Goal: Register for event/course: Register for event/course

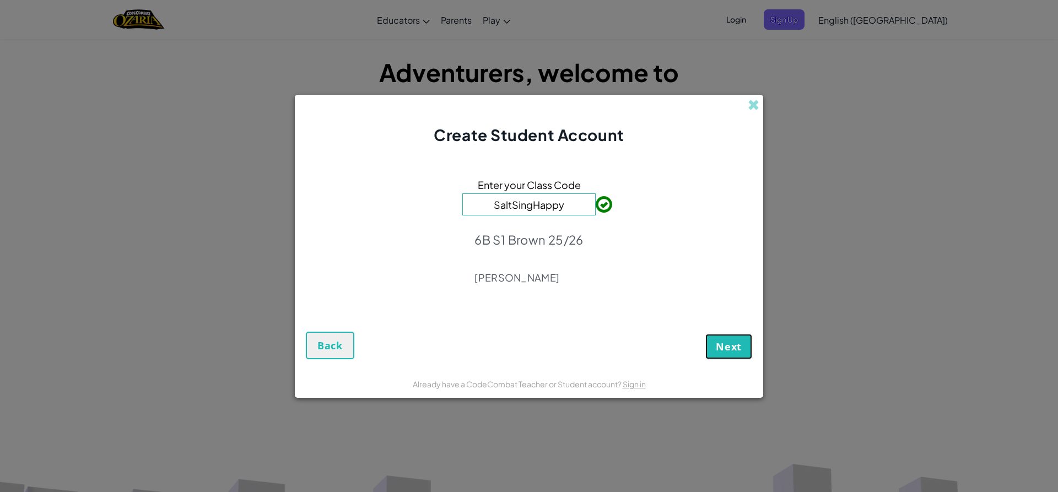
click at [738, 351] on span "Next" at bounding box center [729, 346] width 26 height 13
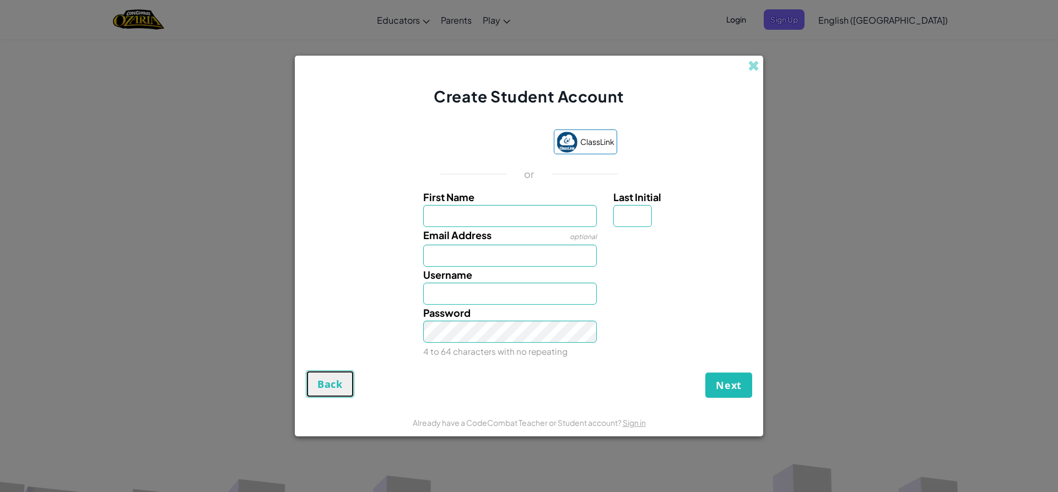
click at [332, 380] on span "Back" at bounding box center [329, 384] width 25 height 13
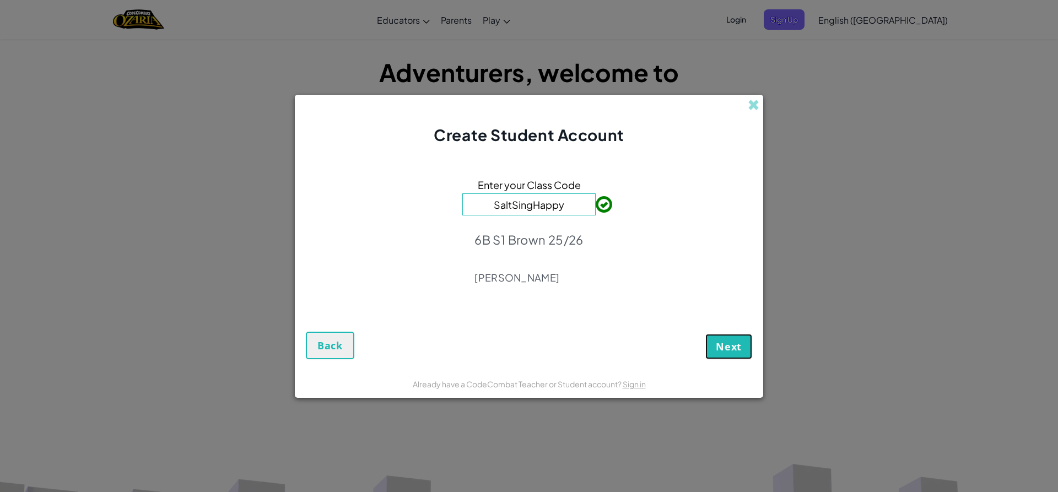
click at [740, 339] on button "Next" at bounding box center [728, 346] width 47 height 25
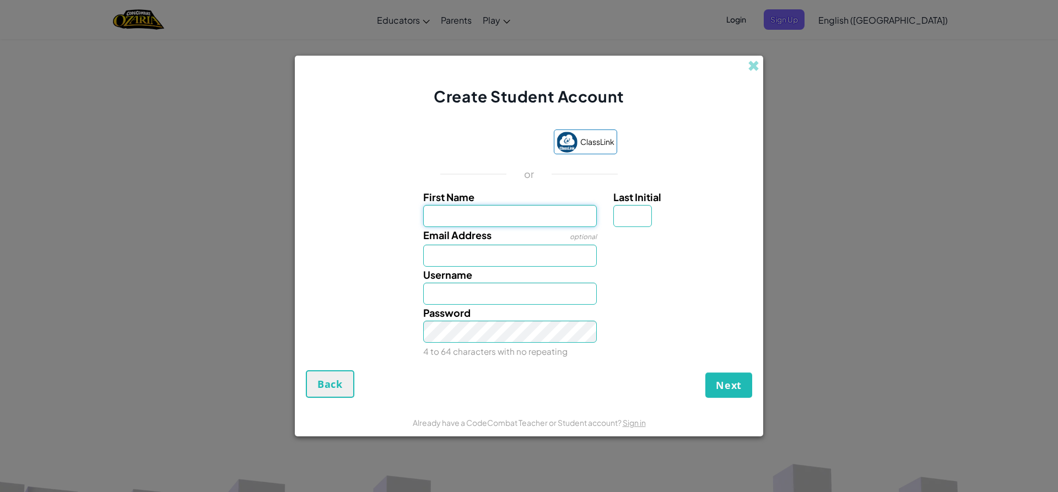
click at [522, 207] on input "First Name" at bounding box center [510, 216] width 174 height 22
type input "Ace"
click at [635, 220] on input "Last Initial" at bounding box center [632, 216] width 39 height 22
type input "N"
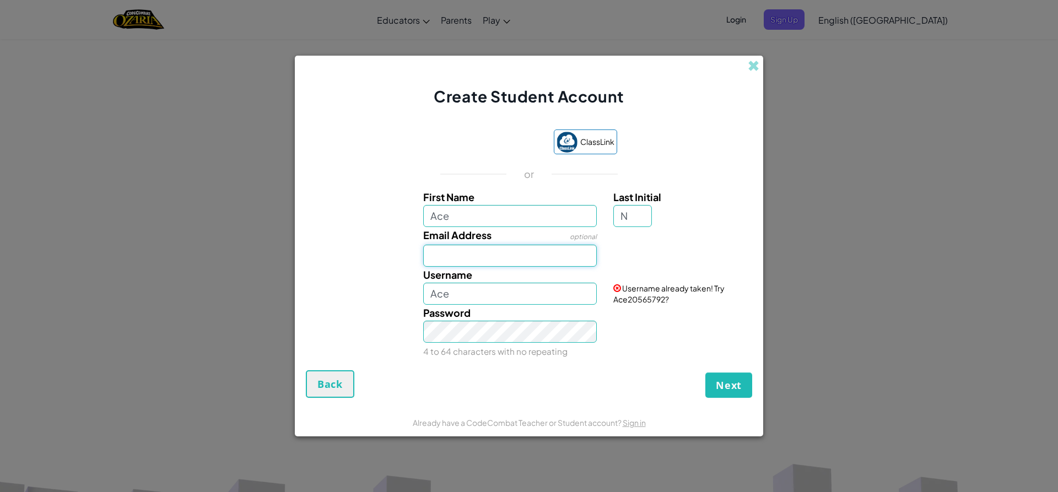
type input "AceN"
click at [544, 255] on input "Email Address" at bounding box center [510, 256] width 174 height 22
click at [513, 292] on input "AceN" at bounding box center [510, 294] width 174 height 22
drag, startPoint x: 513, startPoint y: 292, endPoint x: 426, endPoint y: 294, distance: 87.1
click at [426, 294] on input "AceN" at bounding box center [510, 294] width 174 height 22
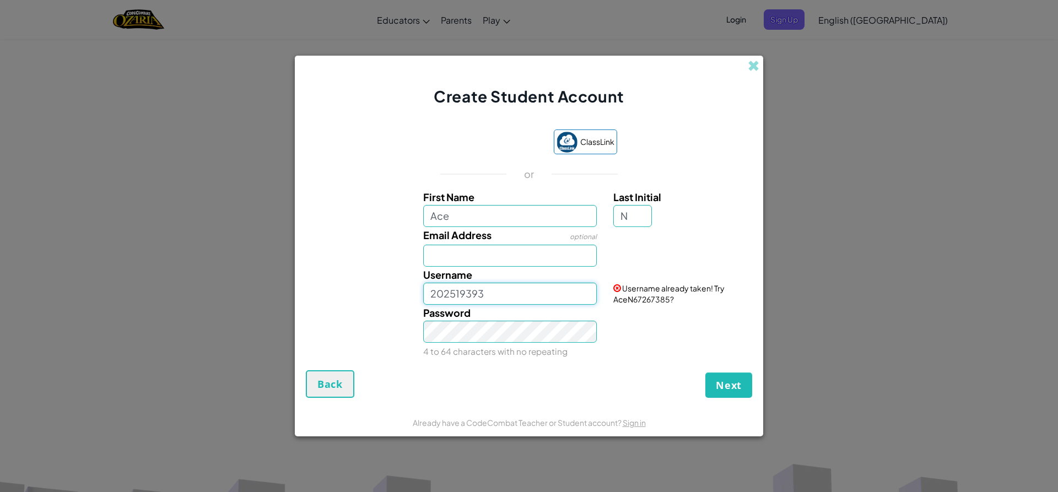
type input "202519393"
click at [411, 306] on div "Password 4 to 64 characters with no repeating" at bounding box center [528, 332] width 457 height 55
click at [457, 344] on div "Password 4 to 64 characters with no repeating" at bounding box center [510, 332] width 191 height 55
click at [394, 317] on div "Password 4 to 64 characters with no repeating" at bounding box center [528, 332] width 457 height 55
click at [322, 230] on div "Email Address optional" at bounding box center [528, 247] width 457 height 40
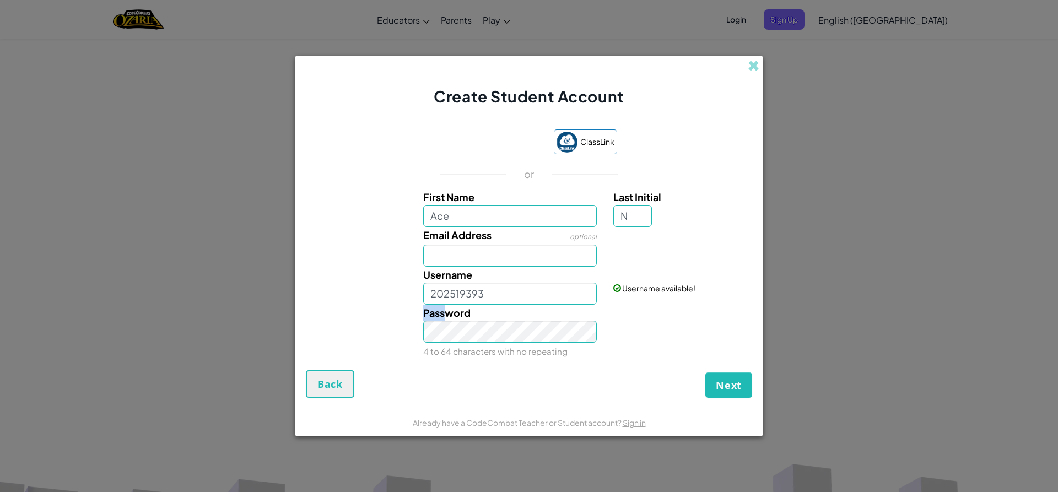
click at [460, 327] on div "Password 4 to 64 characters with no repeating" at bounding box center [510, 332] width 191 height 55
click at [524, 297] on input "202519393" at bounding box center [510, 294] width 174 height 22
click at [725, 389] on span "Next" at bounding box center [729, 385] width 26 height 13
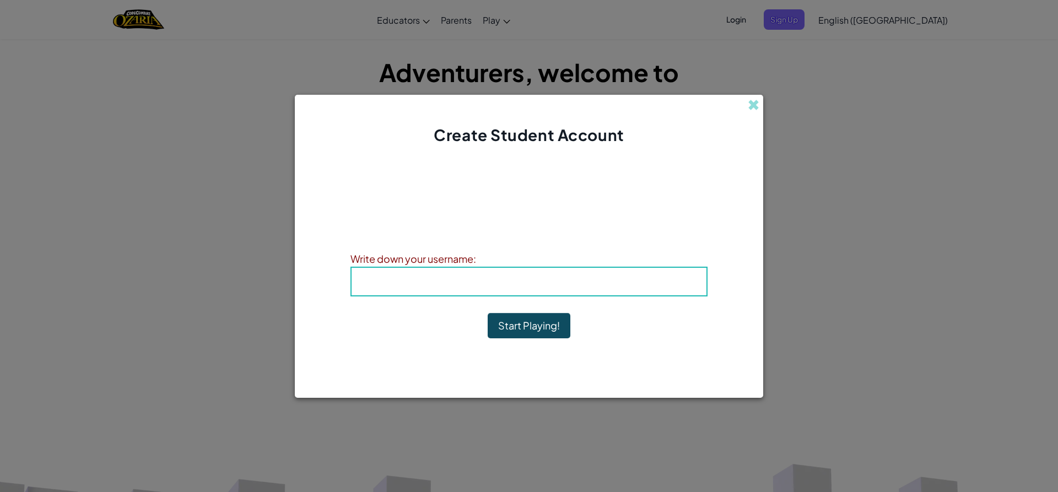
click at [589, 286] on h4 "Username : 202519393" at bounding box center [529, 281] width 333 height 17
click at [591, 278] on h4 "Username : 202519393" at bounding box center [529, 281] width 333 height 17
click at [538, 281] on b "Username : 202519393" at bounding box center [529, 281] width 119 height 13
click at [569, 287] on b "Username : 202519393" at bounding box center [529, 281] width 119 height 13
click at [612, 277] on h4 "Username : 202519393" at bounding box center [529, 281] width 333 height 17
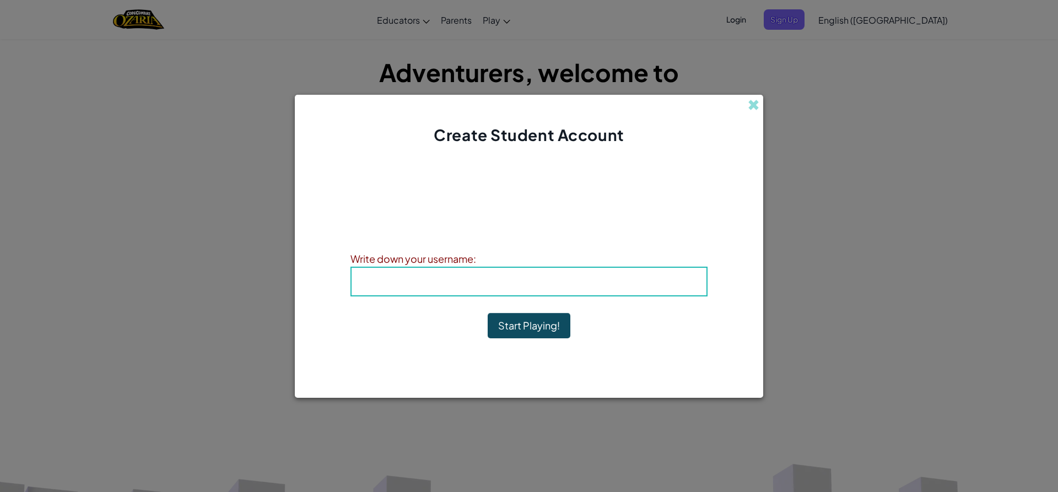
click at [522, 281] on span "Username" at bounding box center [498, 281] width 57 height 13
click at [547, 279] on b "Username : 202519393" at bounding box center [529, 281] width 119 height 13
click at [541, 320] on button "Start Playing!" at bounding box center [529, 325] width 83 height 25
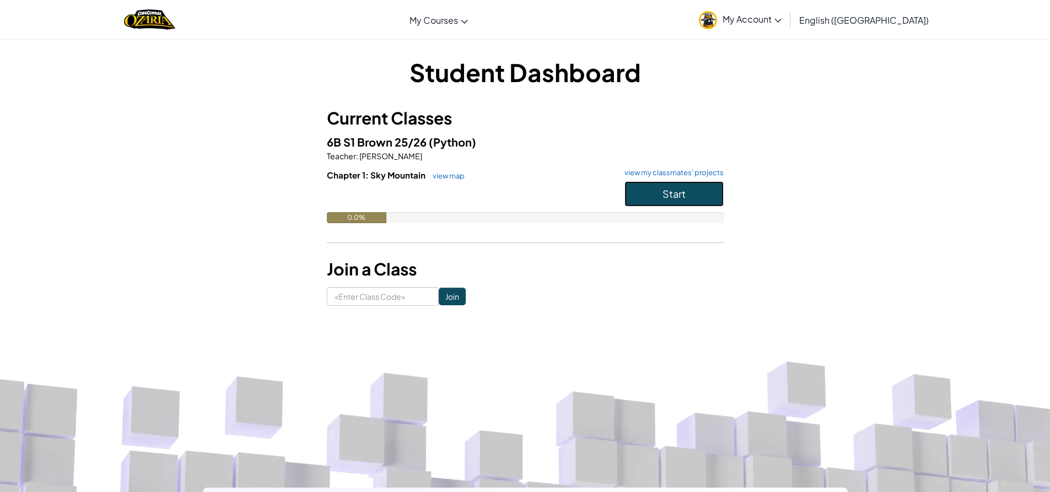
click at [672, 193] on span "Start" at bounding box center [673, 193] width 23 height 13
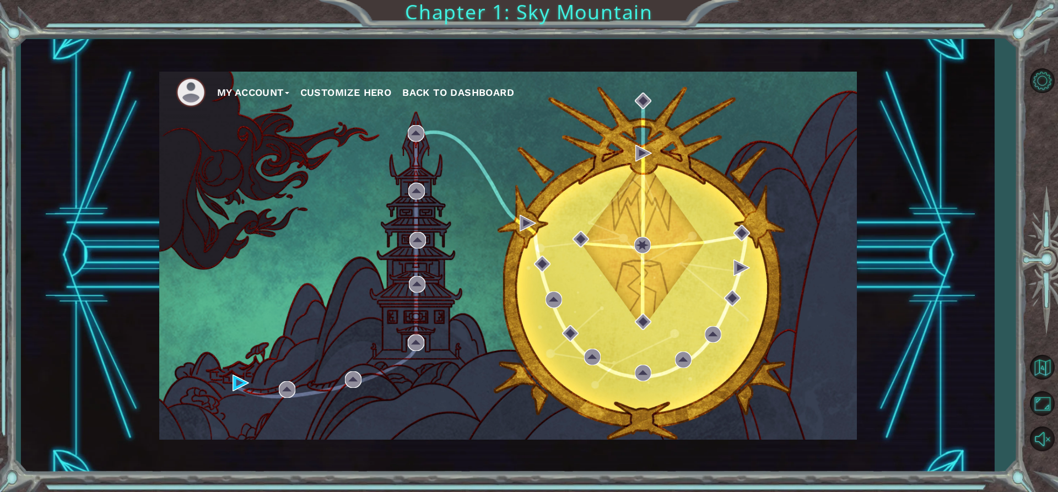
drag, startPoint x: 656, startPoint y: 238, endPoint x: 595, endPoint y: 222, distance: 63.6
click at [652, 238] on div "My Account Customize Hero Back to Dashboard" at bounding box center [508, 256] width 698 height 368
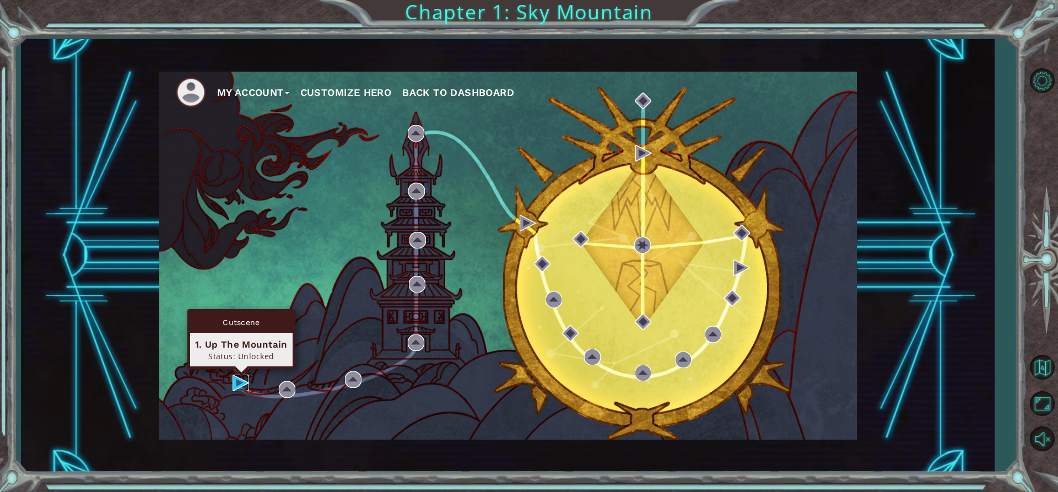
click at [233, 381] on img at bounding box center [241, 383] width 17 height 17
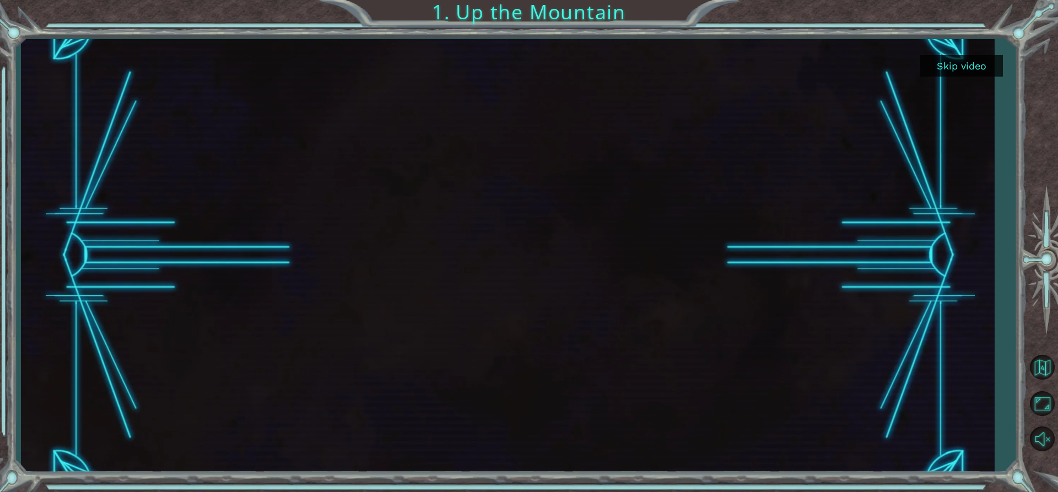
click at [292, 297] on div at bounding box center [508, 255] width 770 height 433
click at [390, 279] on div at bounding box center [508, 255] width 770 height 433
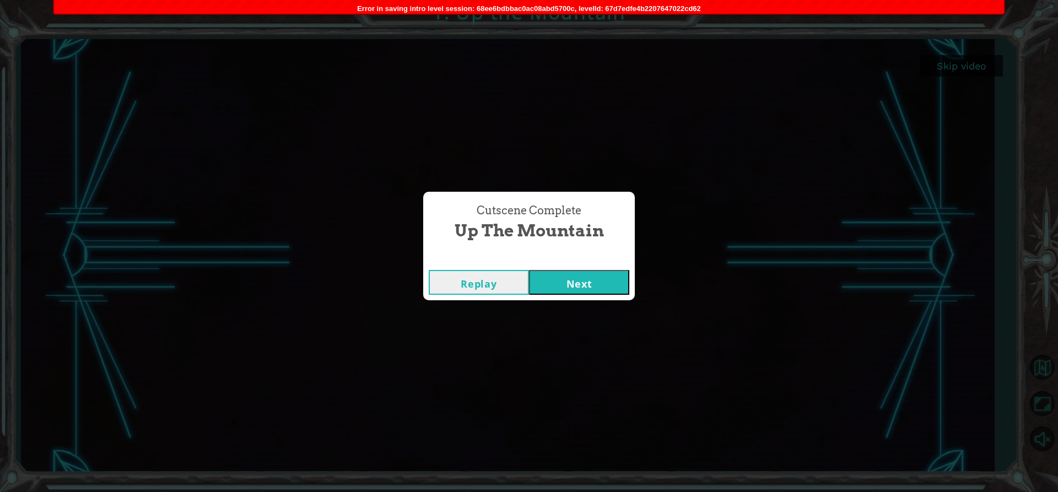
click at [592, 276] on button "Next" at bounding box center [579, 282] width 100 height 25
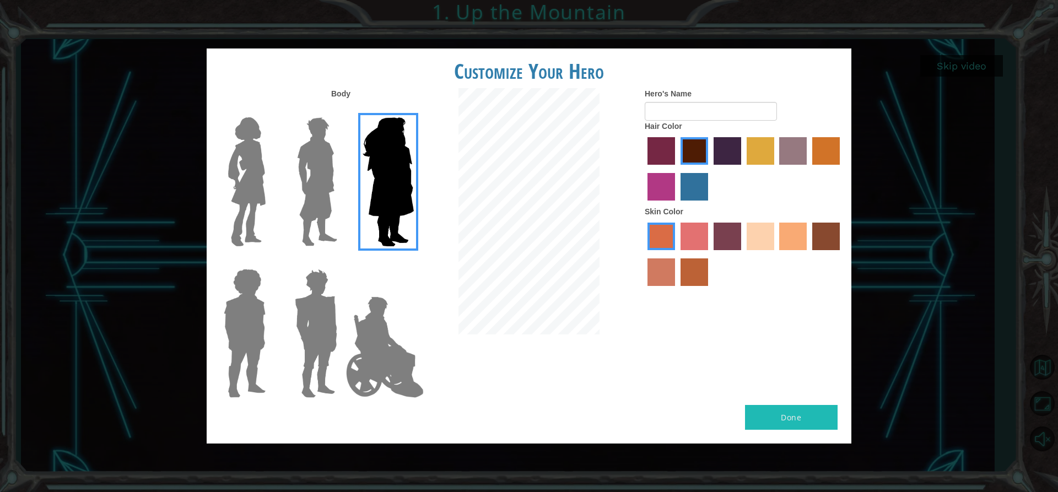
click at [247, 303] on img at bounding box center [244, 334] width 51 height 138
click at [270, 262] on input "Hero Steven" at bounding box center [270, 262] width 0 height 0
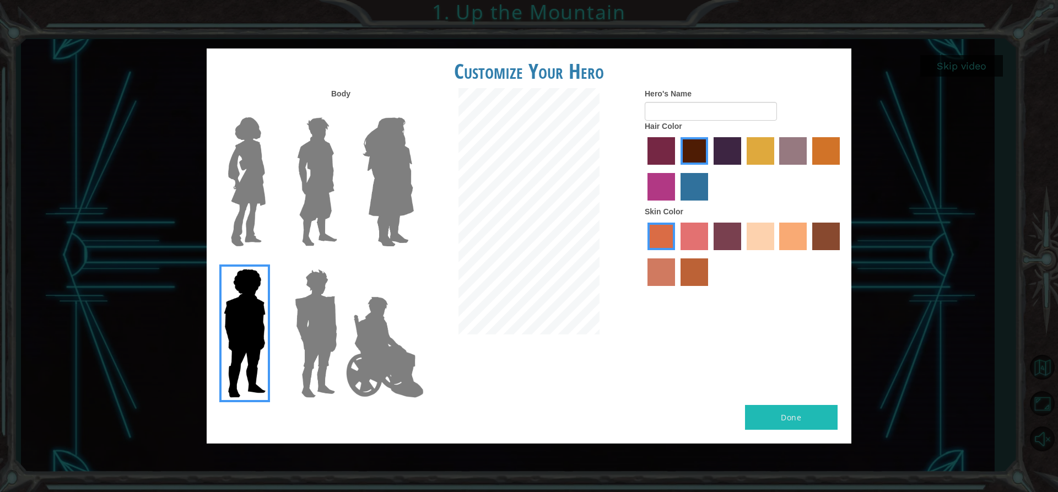
click at [304, 318] on img at bounding box center [315, 334] width 51 height 138
click at [342, 262] on input "Hero Garnet" at bounding box center [342, 262] width 0 height 0
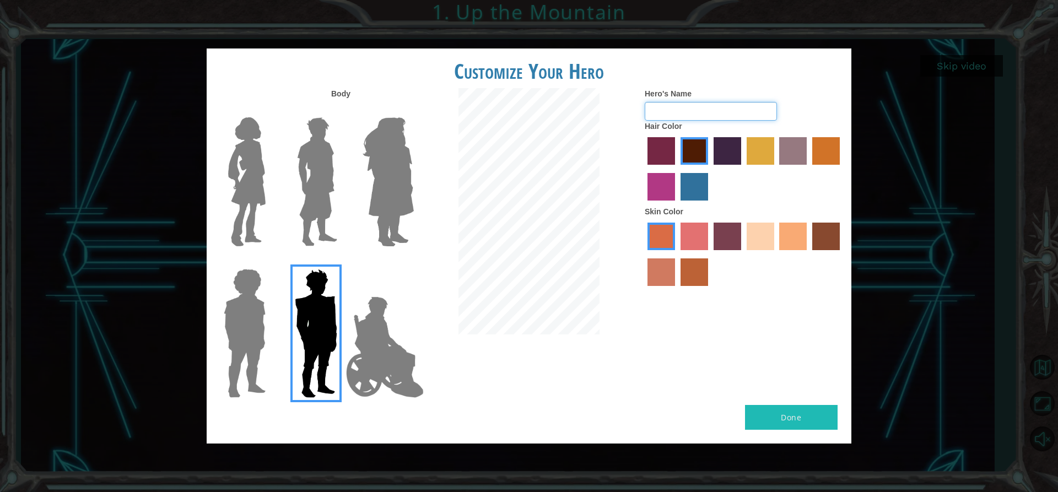
click at [676, 114] on input "Hero's Name" at bounding box center [711, 111] width 132 height 19
click at [663, 154] on label "paprika hair color" at bounding box center [662, 151] width 28 height 28
click at [644, 169] on input "paprika hair color" at bounding box center [644, 169] width 0 height 0
click at [761, 240] on label "sandy beach skin color" at bounding box center [761, 237] width 28 height 28
click at [743, 254] on input "sandy beach skin color" at bounding box center [743, 254] width 0 height 0
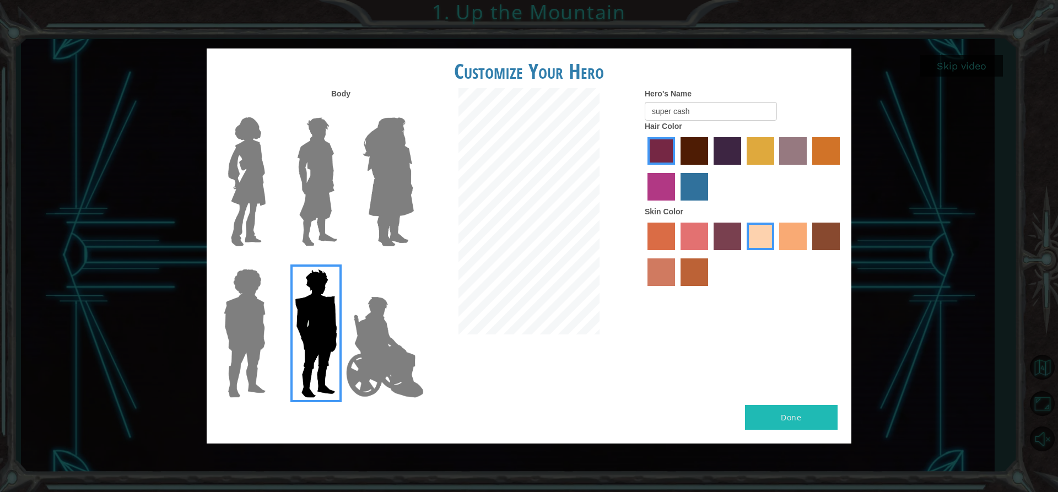
click at [788, 238] on label "tacao skin color" at bounding box center [793, 237] width 28 height 28
click at [776, 254] on input "tacao skin color" at bounding box center [776, 254] width 0 height 0
click at [376, 376] on img at bounding box center [385, 347] width 87 height 110
click at [413, 262] on input "Hero Jamie" at bounding box center [413, 262] width 0 height 0
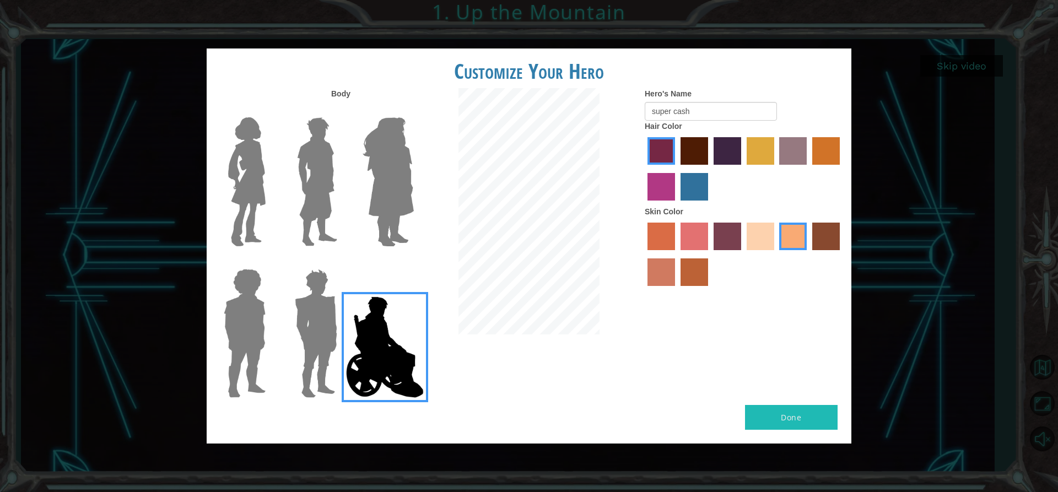
click at [315, 344] on img at bounding box center [315, 334] width 51 height 138
click at [342, 262] on input "Hero Garnet" at bounding box center [342, 262] width 0 height 0
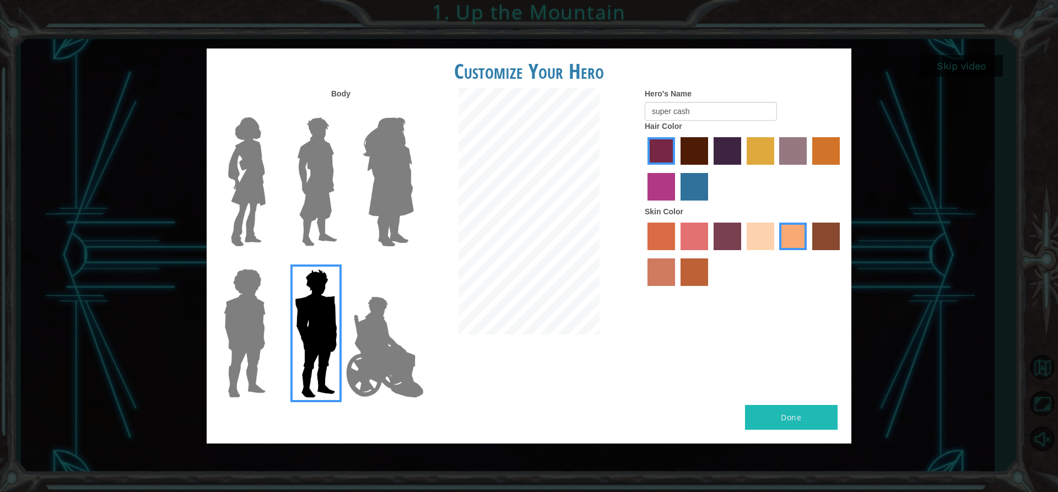
click at [317, 171] on img at bounding box center [317, 182] width 49 height 138
click at [342, 110] on input "Hero Lars" at bounding box center [342, 110] width 0 height 0
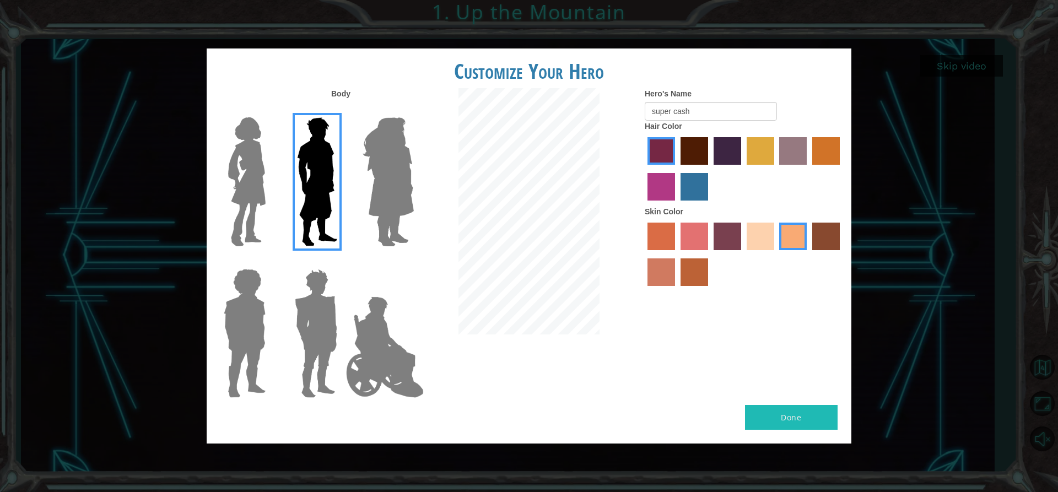
click at [731, 153] on label "hot purple hair color" at bounding box center [728, 151] width 28 height 28
click at [710, 169] on input "hot purple hair color" at bounding box center [710, 169] width 0 height 0
click at [808, 420] on button "Done" at bounding box center [791, 417] width 93 height 25
click at [696, 114] on input "super cash" at bounding box center [711, 111] width 132 height 19
drag, startPoint x: 696, startPoint y: 114, endPoint x: 674, endPoint y: 113, distance: 22.1
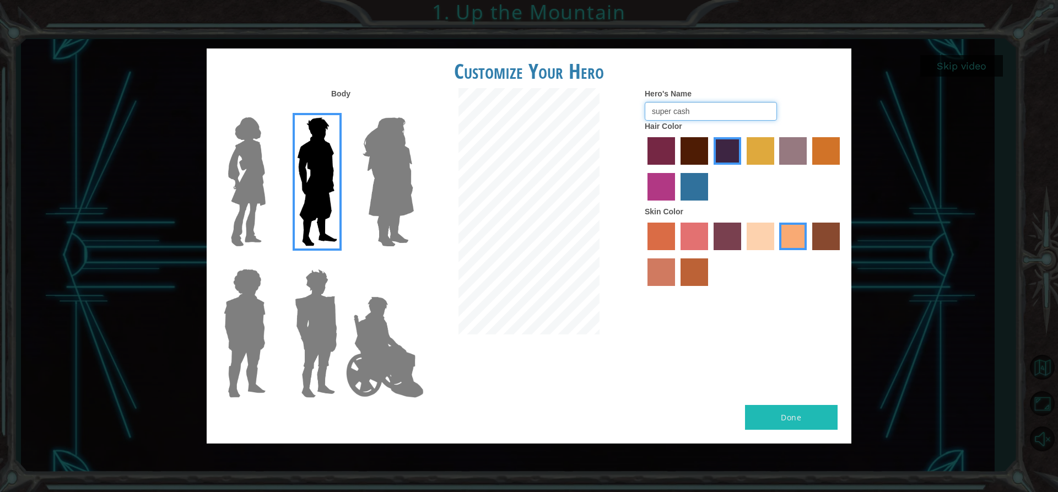
click at [674, 113] on input "super cash" at bounding box center [711, 111] width 132 height 19
drag, startPoint x: 689, startPoint y: 112, endPoint x: 675, endPoint y: 107, distance: 15.5
click at [675, 107] on input "super ace" at bounding box center [711, 111] width 132 height 19
type input "ace"
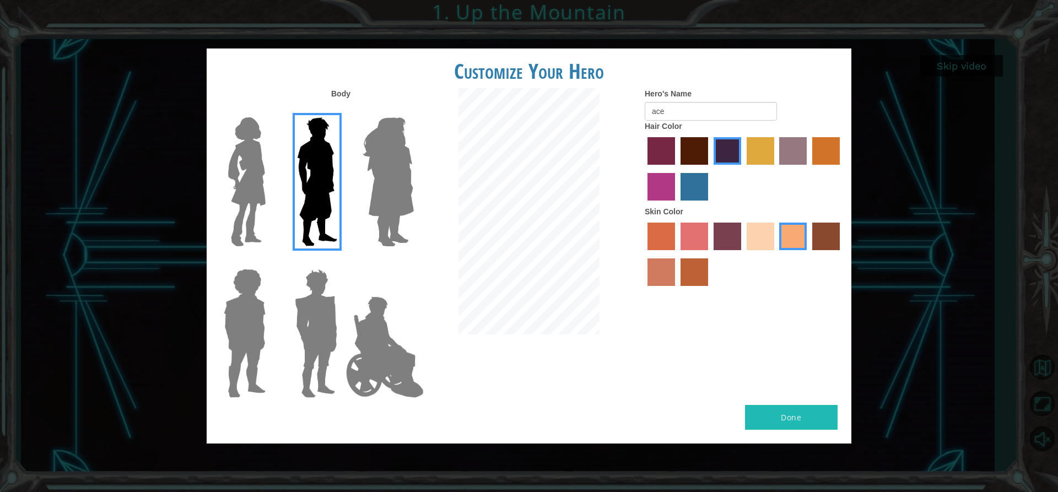
click at [795, 239] on label "tacao skin color" at bounding box center [793, 237] width 28 height 28
click at [776, 254] on input "tacao skin color" at bounding box center [776, 254] width 0 height 0
click at [322, 191] on img at bounding box center [317, 182] width 49 height 138
click at [342, 110] on input "Hero Lars" at bounding box center [342, 110] width 0 height 0
click at [322, 191] on img at bounding box center [317, 182] width 49 height 138
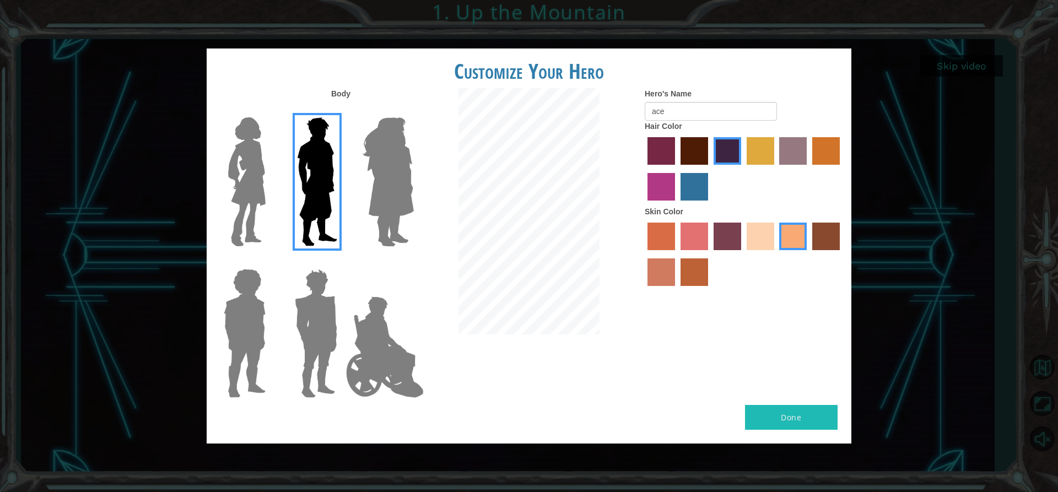
click at [342, 110] on input "Hero Lars" at bounding box center [342, 110] width 0 height 0
click at [322, 191] on img at bounding box center [317, 182] width 49 height 138
click at [342, 110] on input "Hero Lars" at bounding box center [342, 110] width 0 height 0
click at [322, 191] on img at bounding box center [317, 182] width 49 height 138
click at [342, 110] on input "Hero Lars" at bounding box center [342, 110] width 0 height 0
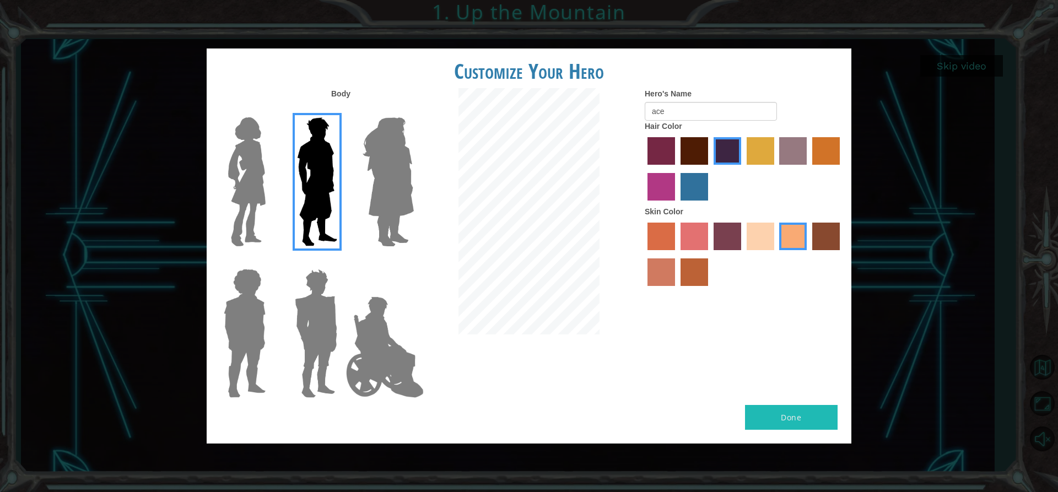
click at [322, 191] on img at bounding box center [317, 182] width 49 height 138
click at [342, 110] on input "Hero Lars" at bounding box center [342, 110] width 0 height 0
drag, startPoint x: 796, startPoint y: 412, endPoint x: 632, endPoint y: 208, distance: 261.1
click at [632, 208] on div at bounding box center [529, 212] width 215 height 249
click at [665, 235] on label "sorbus skin color" at bounding box center [662, 237] width 28 height 28
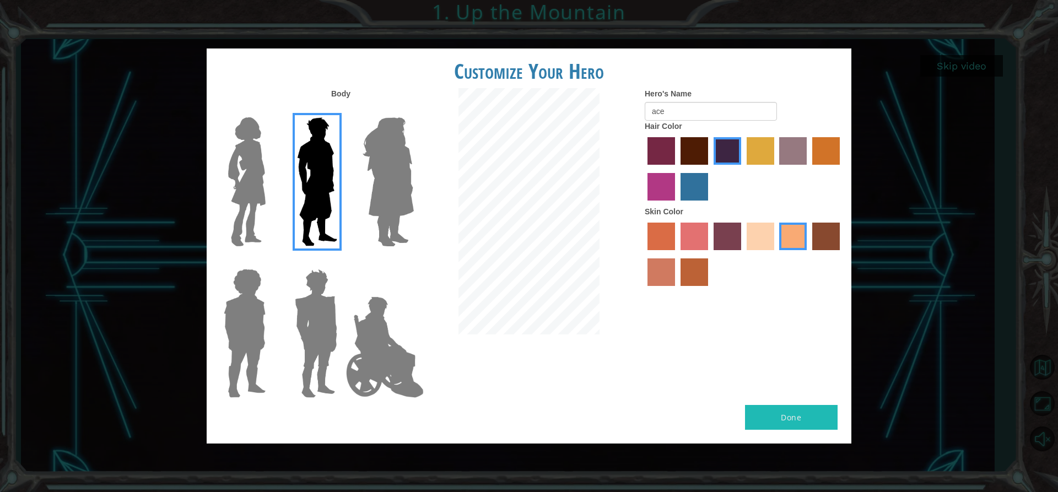
click at [644, 254] on input "sorbus skin color" at bounding box center [644, 254] width 0 height 0
click at [785, 232] on label "tacao skin color" at bounding box center [793, 237] width 28 height 28
click at [776, 254] on input "tacao skin color" at bounding box center [776, 254] width 0 height 0
click at [765, 246] on label "sandy beach skin color" at bounding box center [761, 237] width 28 height 28
click at [743, 254] on input "sandy beach skin color" at bounding box center [743, 254] width 0 height 0
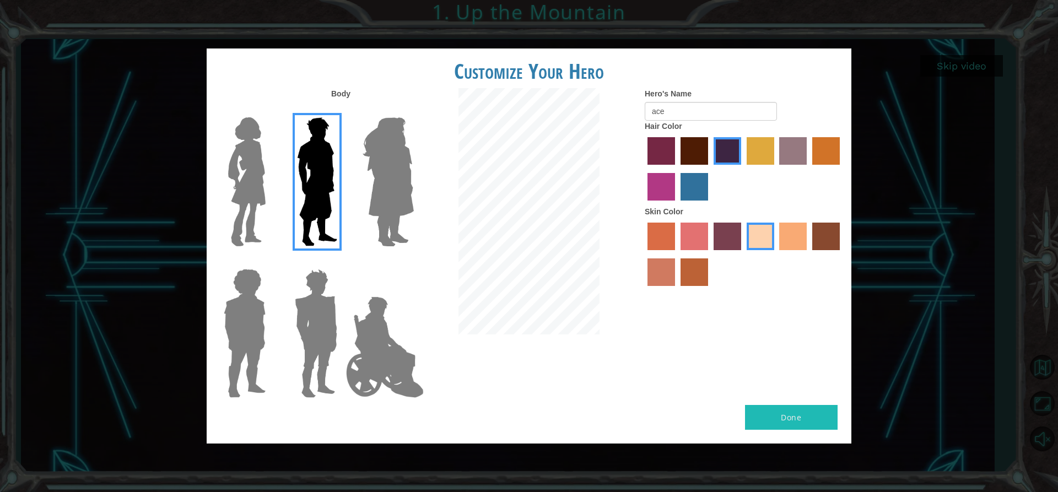
click at [793, 229] on label "tacao skin color" at bounding box center [793, 237] width 28 height 28
click at [776, 254] on input "tacao skin color" at bounding box center [776, 254] width 0 height 0
click at [827, 163] on label "gold drop hair color" at bounding box center [826, 151] width 28 height 28
click at [809, 169] on input "gold drop hair color" at bounding box center [809, 169] width 0 height 0
click at [783, 147] on label "bazaar hair color" at bounding box center [793, 151] width 28 height 28
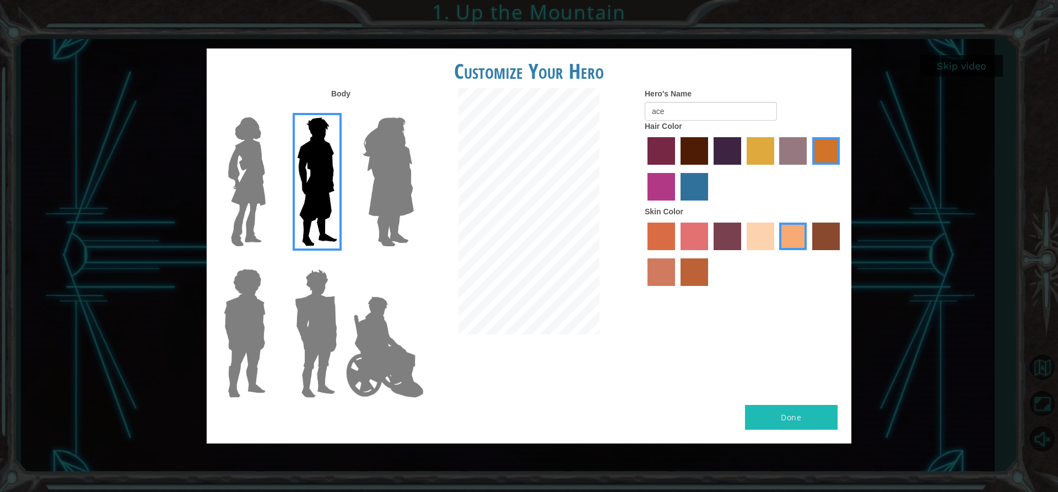
click at [776, 169] on input "bazaar hair color" at bounding box center [776, 169] width 0 height 0
click at [699, 200] on label "lachmara hair color" at bounding box center [695, 187] width 28 height 28
click at [677, 204] on input "lachmara hair color" at bounding box center [677, 204] width 0 height 0
click at [649, 179] on label "medium red violet hair color" at bounding box center [662, 187] width 28 height 28
click at [842, 169] on input "medium red violet hair color" at bounding box center [842, 169] width 0 height 0
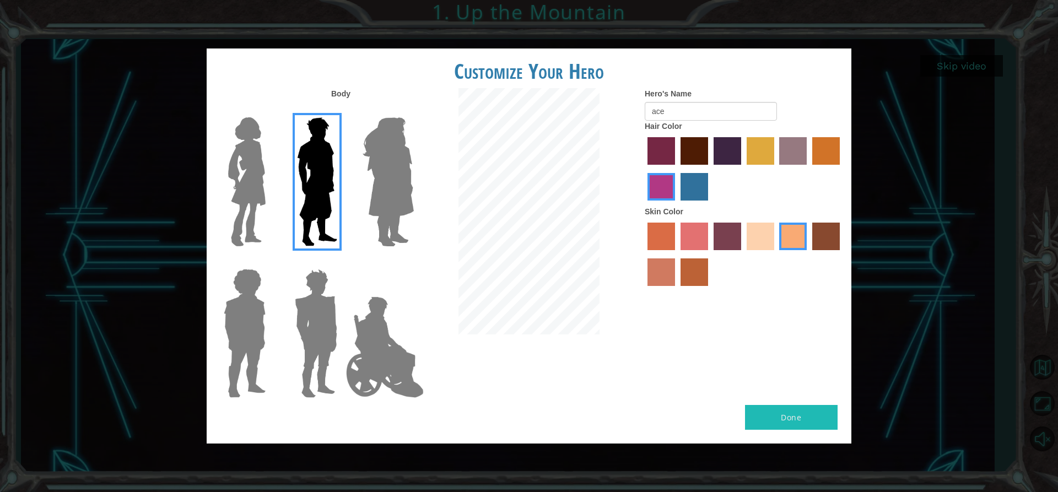
click at [823, 143] on label "gold drop hair color" at bounding box center [826, 151] width 28 height 28
click at [809, 169] on input "gold drop hair color" at bounding box center [809, 169] width 0 height 0
click at [798, 149] on label "bazaar hair color" at bounding box center [793, 151] width 28 height 28
click at [776, 169] on input "bazaar hair color" at bounding box center [776, 169] width 0 height 0
click at [761, 142] on label "tulip tree hair color" at bounding box center [761, 151] width 28 height 28
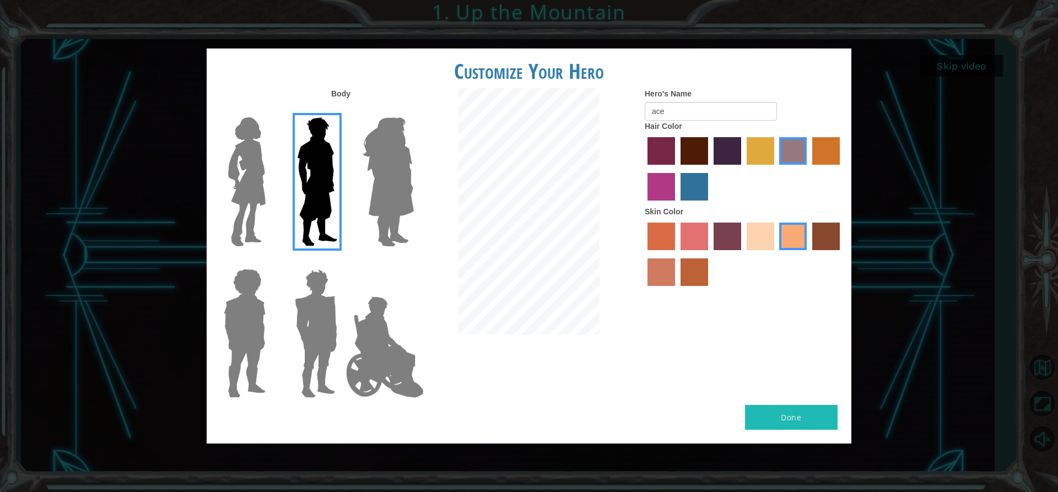
click at [743, 169] on input "tulip tree hair color" at bounding box center [743, 169] width 0 height 0
click at [730, 159] on label "hot purple hair color" at bounding box center [728, 151] width 28 height 28
click at [710, 169] on input "hot purple hair color" at bounding box center [710, 169] width 0 height 0
click at [691, 153] on label "maroon hair color" at bounding box center [695, 151] width 28 height 28
click at [677, 169] on input "maroon hair color" at bounding box center [677, 169] width 0 height 0
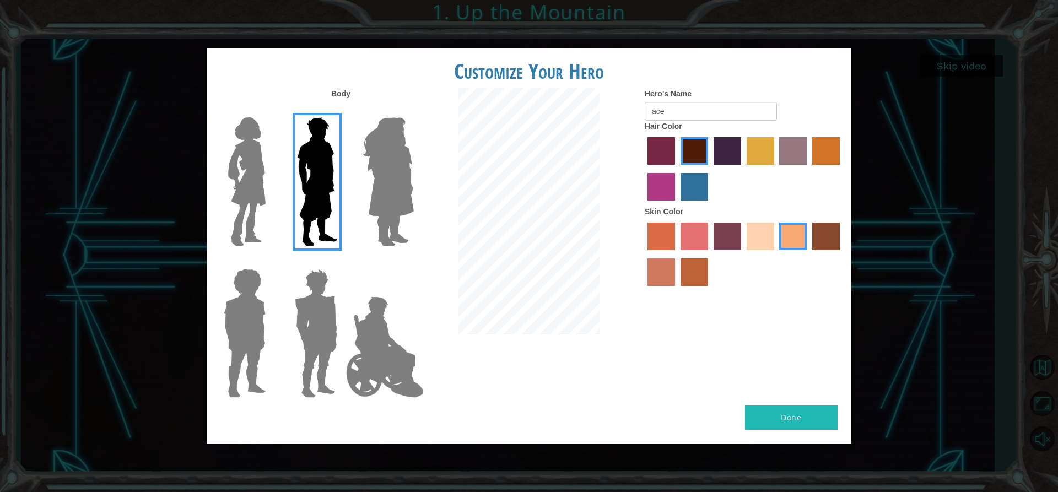
click at [662, 142] on label "paprika hair color" at bounding box center [662, 151] width 28 height 28
click at [644, 169] on input "paprika hair color" at bounding box center [644, 169] width 0 height 0
click at [683, 180] on label "lachmara hair color" at bounding box center [695, 187] width 28 height 28
click at [677, 204] on input "lachmara hair color" at bounding box center [677, 204] width 0 height 0
click at [658, 192] on label "medium red violet hair color" at bounding box center [662, 187] width 28 height 28
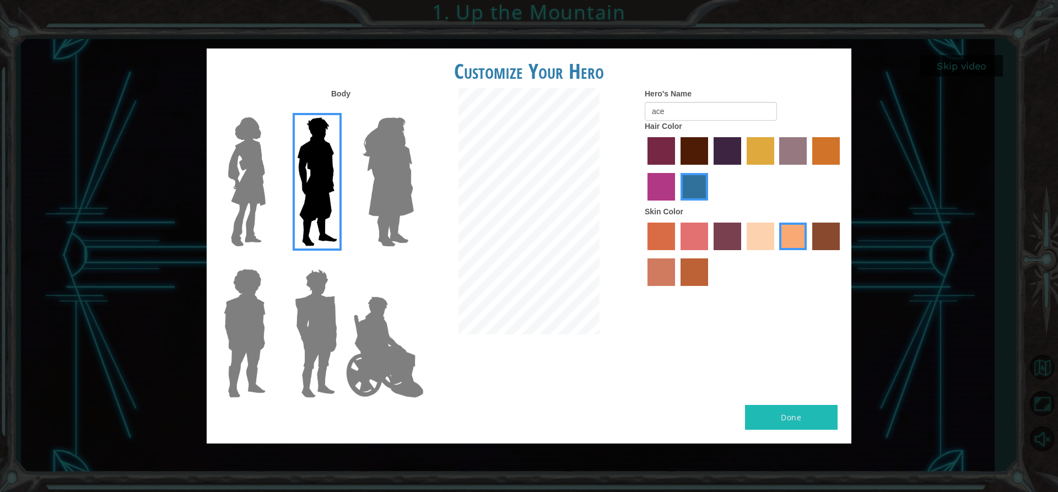
click at [842, 169] on input "medium red violet hair color" at bounding box center [842, 169] width 0 height 0
click at [692, 193] on label "lachmara hair color" at bounding box center [695, 187] width 28 height 28
click at [677, 204] on input "lachmara hair color" at bounding box center [677, 204] width 0 height 0
click at [664, 187] on label "medium red violet hair color" at bounding box center [662, 187] width 28 height 28
click at [842, 169] on input "medium red violet hair color" at bounding box center [842, 169] width 0 height 0
